Goal: Task Accomplishment & Management: Manage account settings

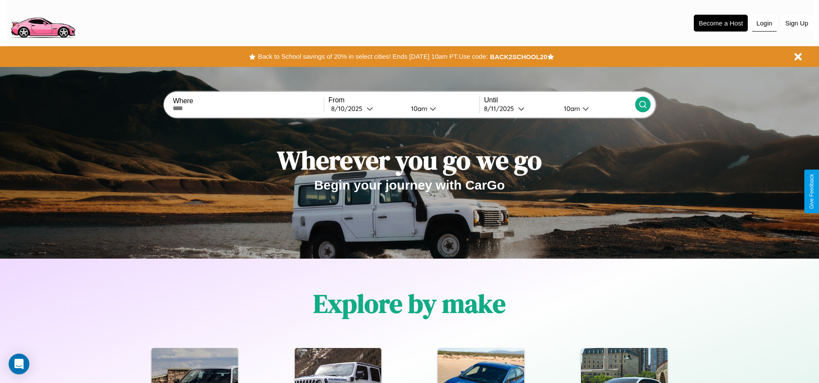
click at [764, 23] on button "Login" at bounding box center [764, 23] width 25 height 16
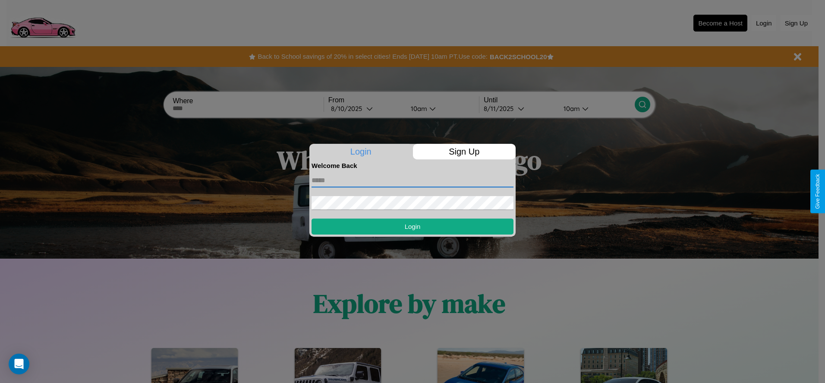
click at [413, 180] on input "text" at bounding box center [413, 181] width 202 height 14
type input "**********"
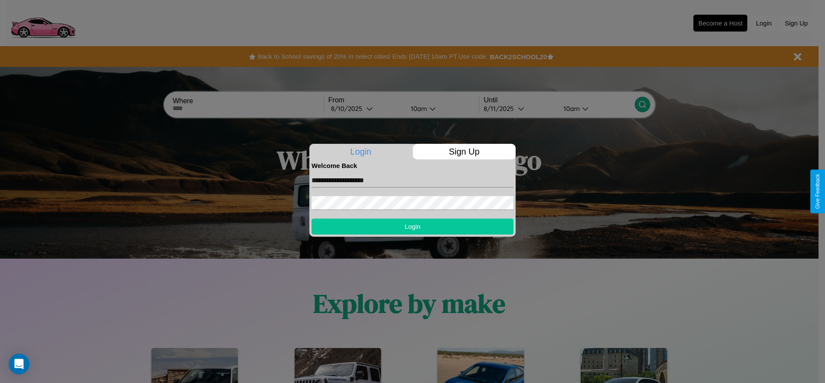
click at [413, 226] on button "Login" at bounding box center [413, 226] width 202 height 16
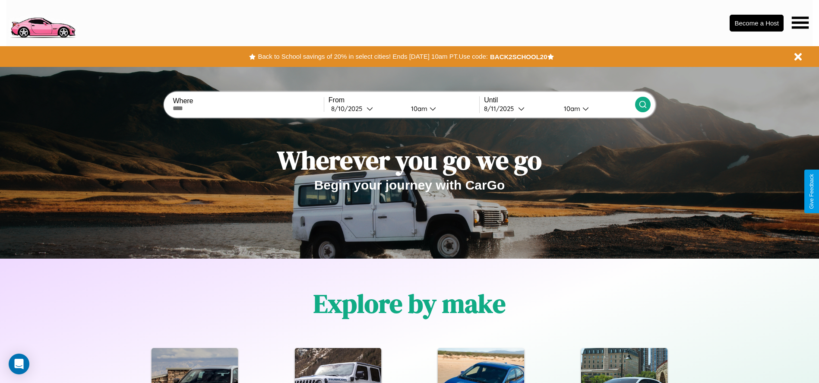
click at [800, 22] on icon at bounding box center [800, 22] width 17 height 12
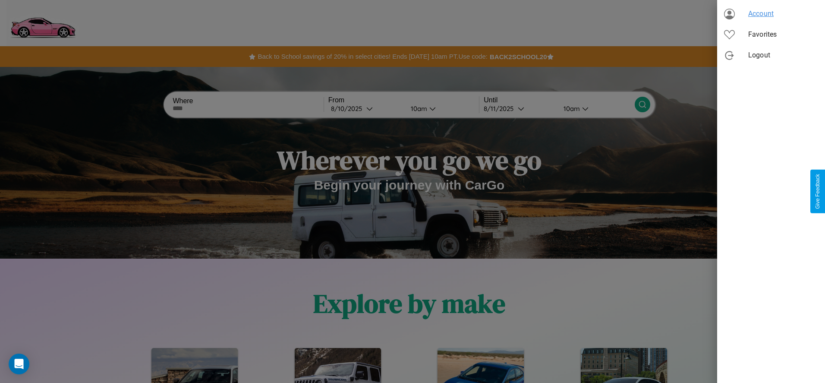
click at [771, 14] on span "Account" at bounding box center [783, 14] width 70 height 10
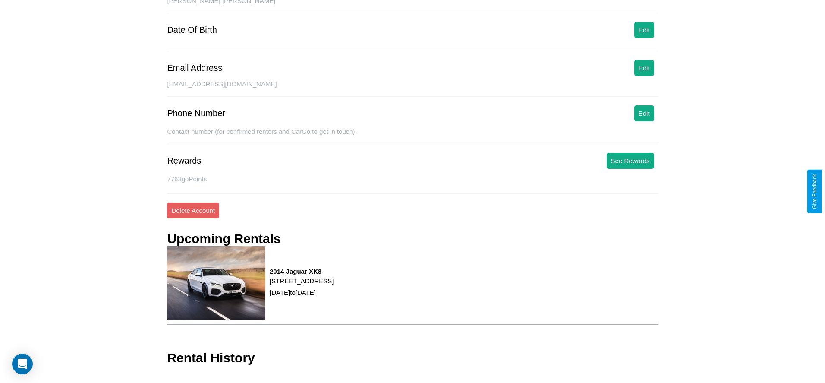
scroll to position [113, 0]
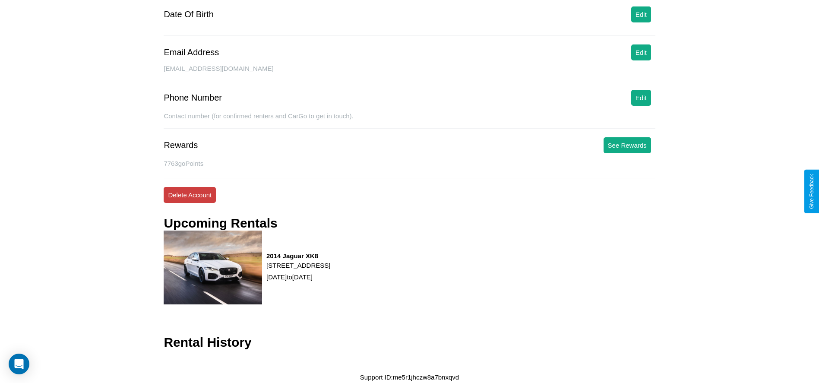
click at [189, 195] on button "Delete Account" at bounding box center [190, 195] width 52 height 16
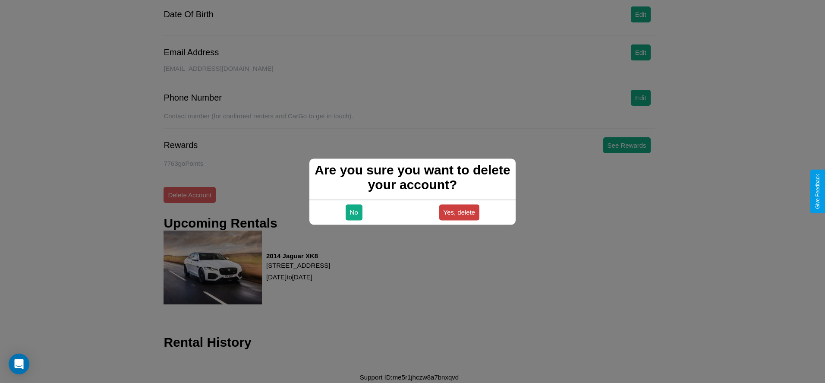
click at [459, 212] on button "Yes, delete" at bounding box center [459, 212] width 41 height 16
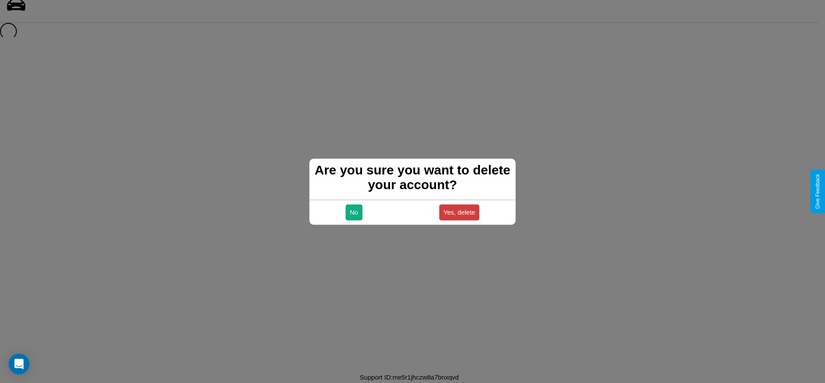
scroll to position [12, 0]
